Goal: Information Seeking & Learning: Learn about a topic

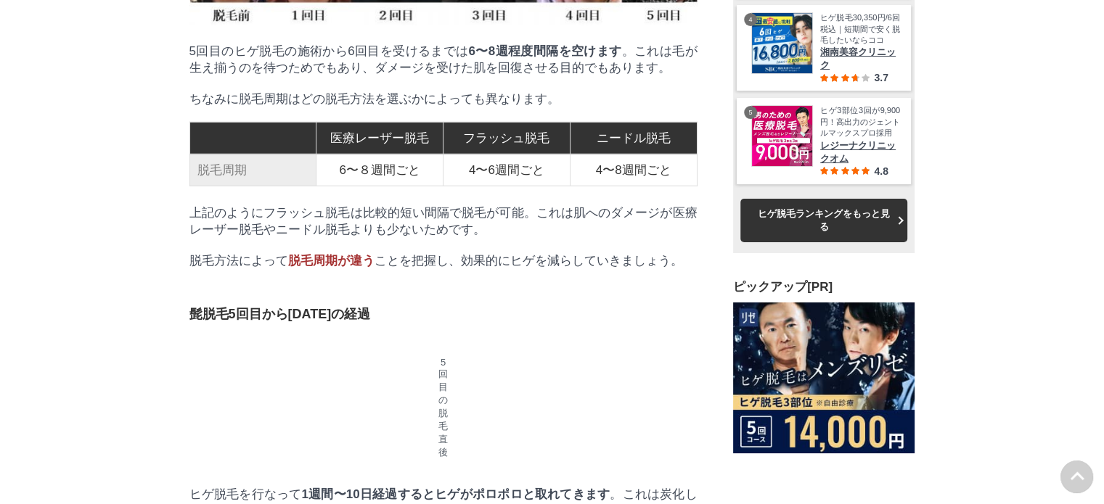
scroll to position [3846, 0]
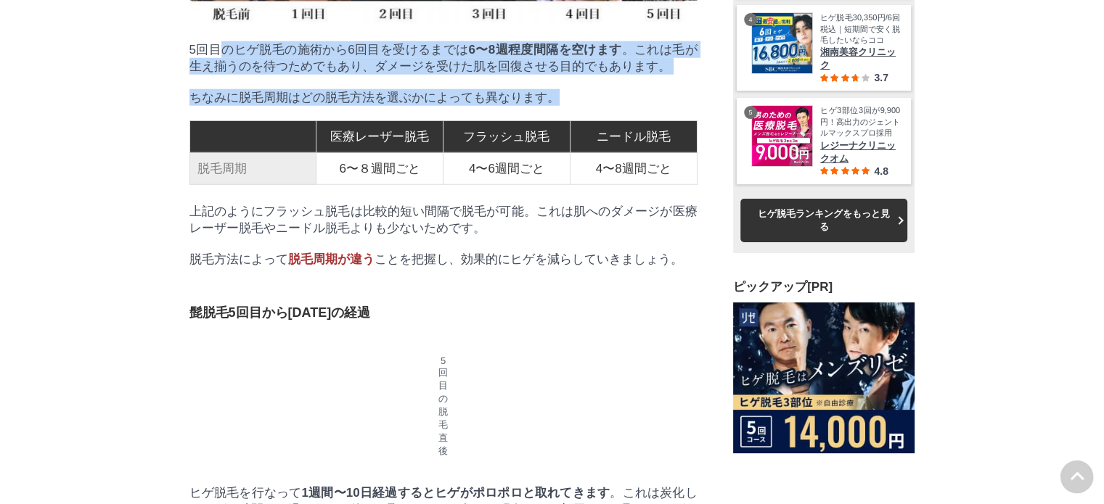
drag, startPoint x: 224, startPoint y: 239, endPoint x: 570, endPoint y: 284, distance: 349.1
drag, startPoint x: 348, startPoint y: 261, endPoint x: 110, endPoint y: 226, distance: 240.6
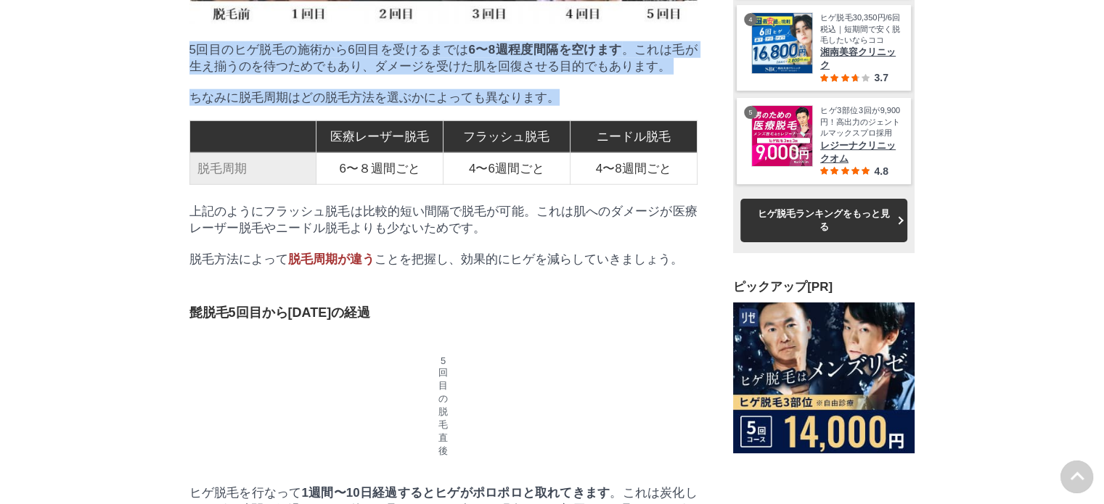
drag, startPoint x: 131, startPoint y: 226, endPoint x: 566, endPoint y: 298, distance: 441.4
drag, startPoint x: 586, startPoint y: 303, endPoint x: 186, endPoint y: 224, distance: 407.5
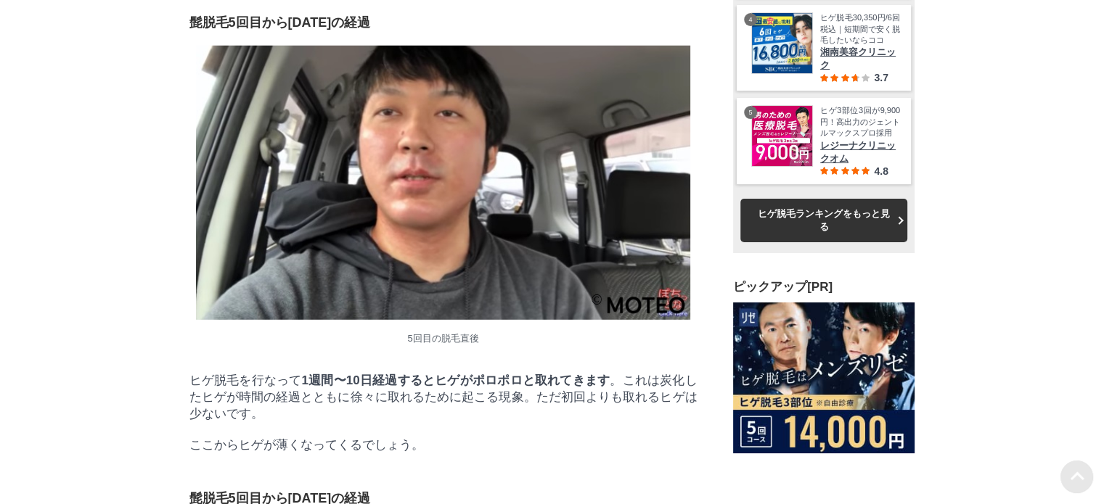
scroll to position [18231, 726]
drag, startPoint x: 191, startPoint y: 111, endPoint x: 376, endPoint y: 246, distance: 229.1
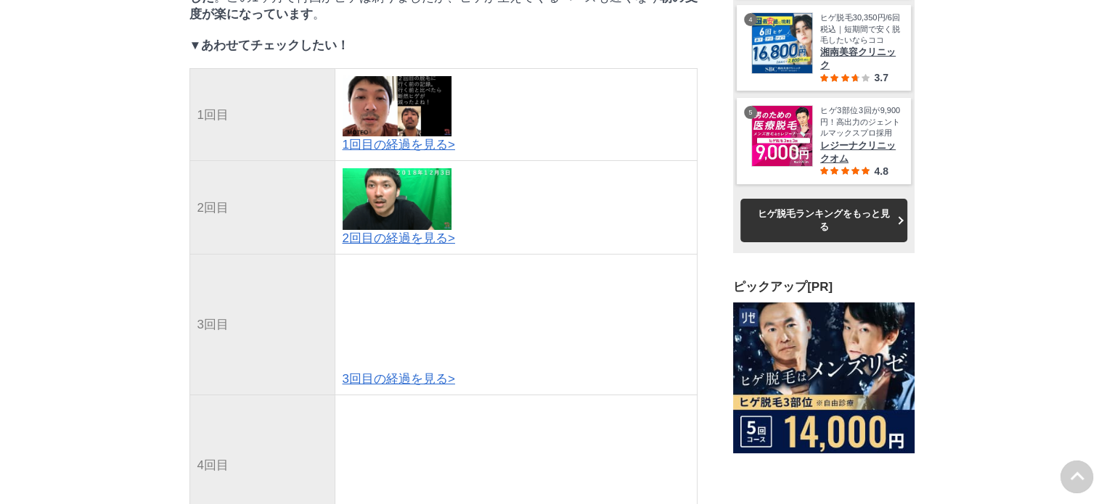
scroll to position [0, 0]
